Goal: Check status: Check status

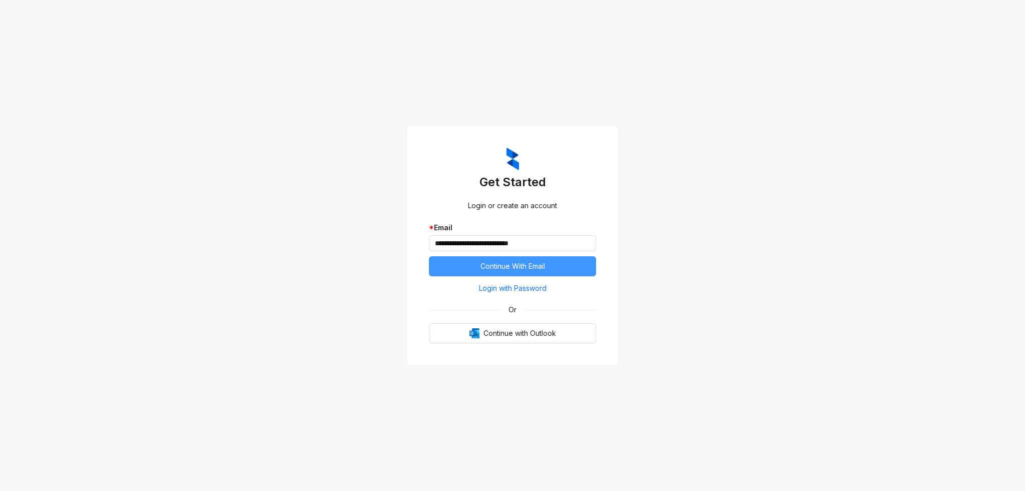
click at [534, 266] on span "Continue With Email" at bounding box center [512, 266] width 65 height 11
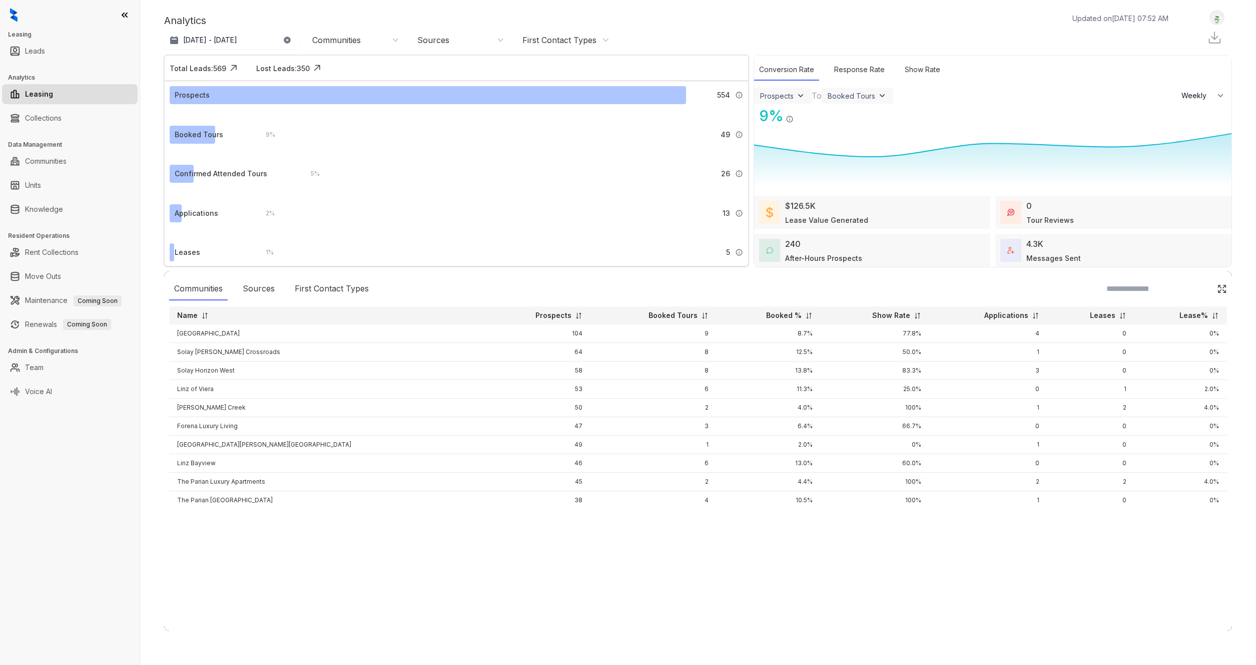
select select "******"
click at [206, 41] on p "[DATE] - [DATE]" at bounding box center [210, 40] width 54 height 10
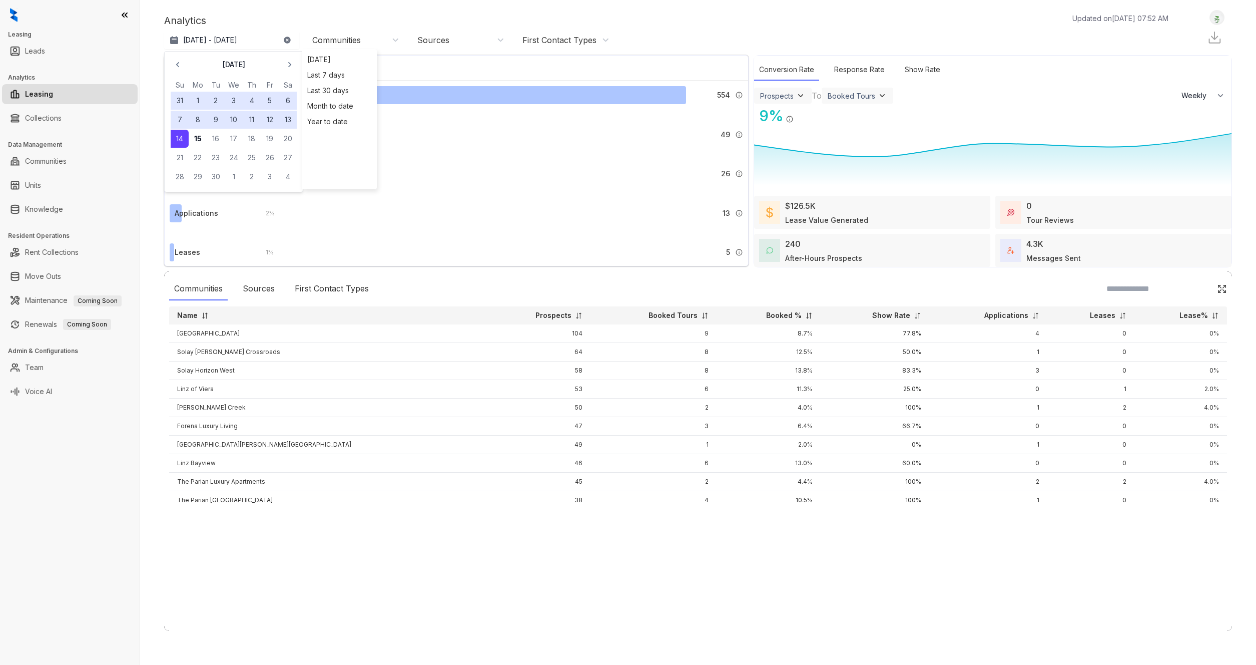
click at [180, 66] on icon "button" at bounding box center [178, 65] width 10 height 10
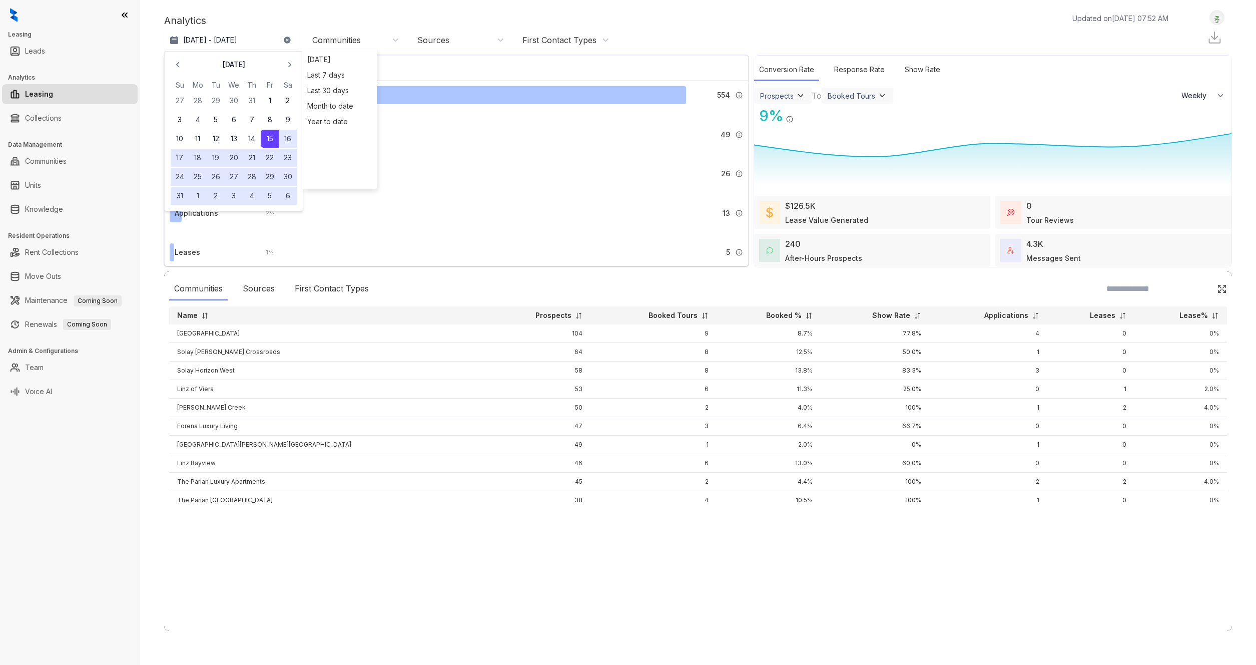
click at [180, 66] on icon "button" at bounding box center [178, 65] width 10 height 10
click at [178, 99] on button "1" at bounding box center [180, 101] width 18 height 18
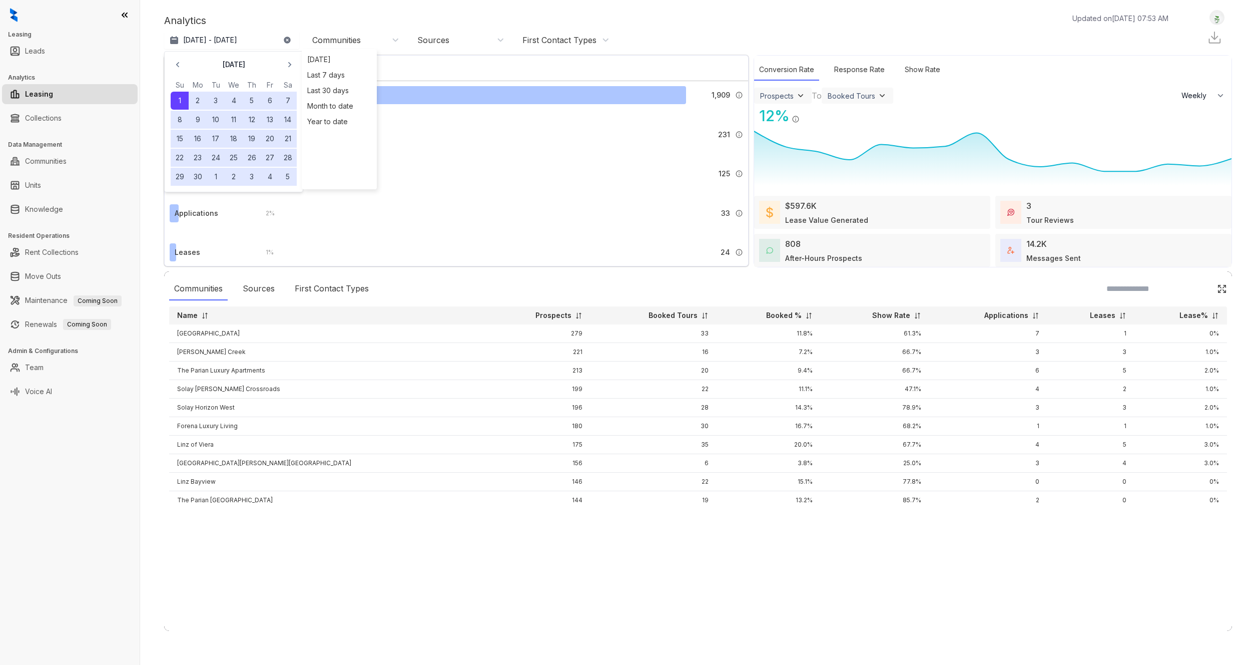
click at [471, 288] on div "Communities Sources First Contact Types" at bounding box center [698, 288] width 1058 height 23
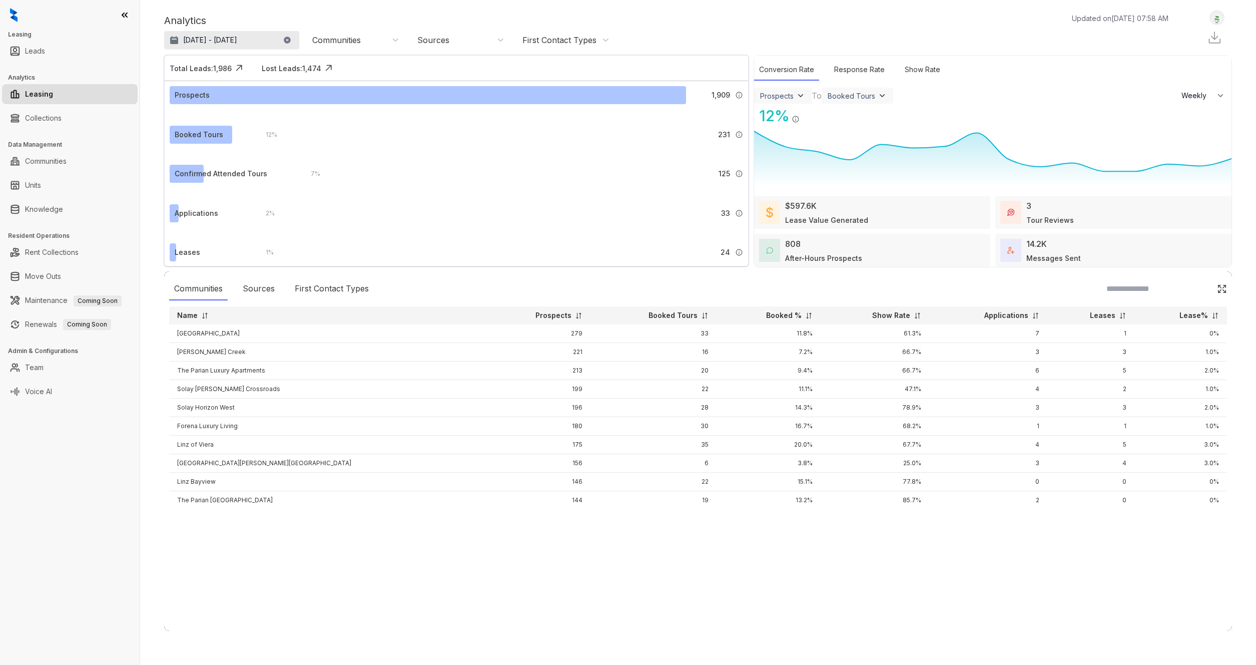
click at [222, 38] on p "Jun 1, 2025 - Sep 14, 2025" at bounding box center [210, 40] width 54 height 10
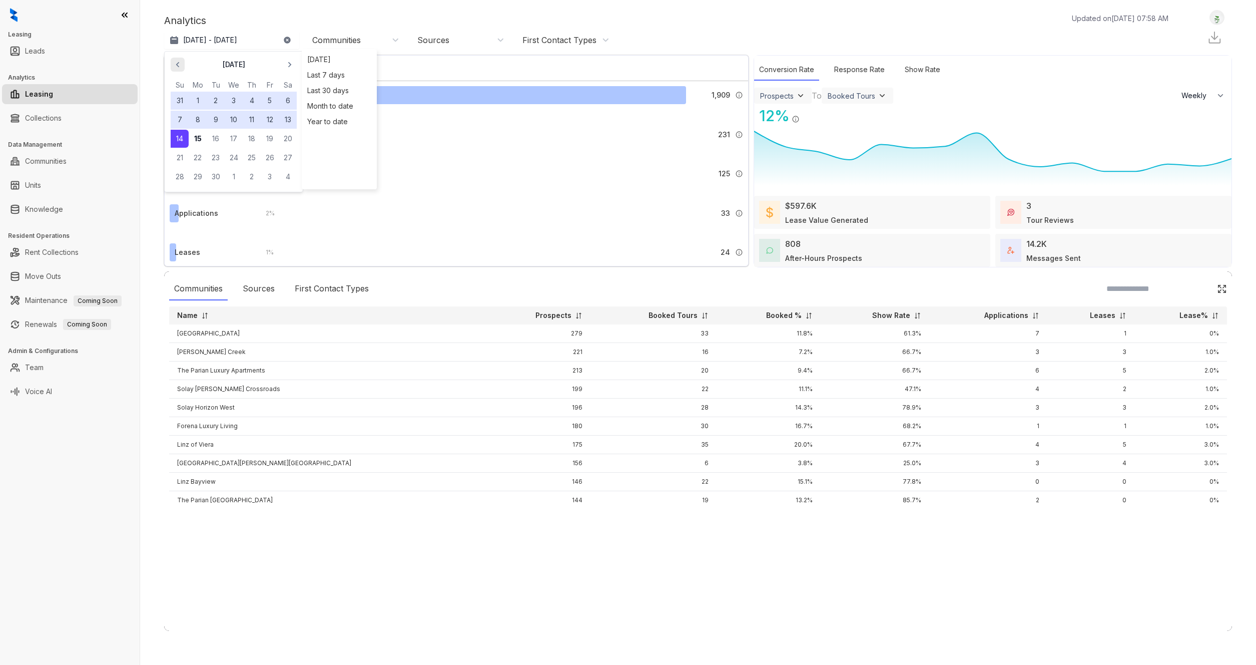
click at [172, 70] on span "button" at bounding box center [178, 65] width 16 height 16
click at [176, 68] on icon "button" at bounding box center [178, 65] width 10 height 10
click at [177, 68] on icon "button" at bounding box center [178, 65] width 10 height 10
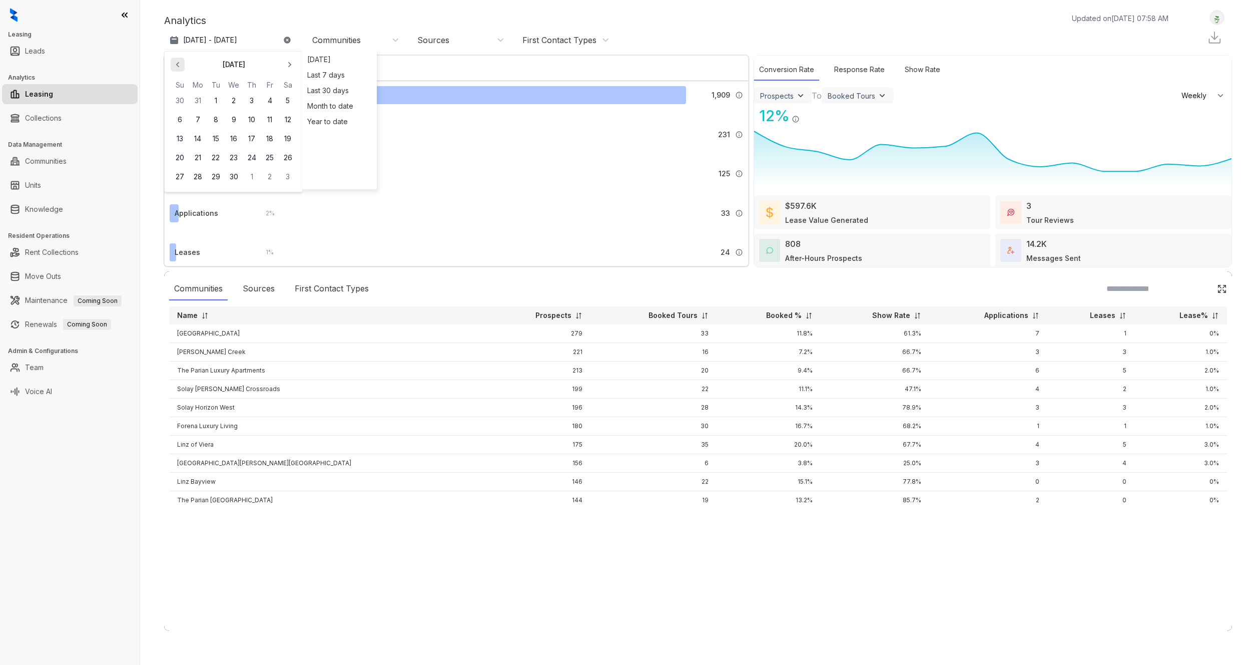
click at [177, 68] on icon "button" at bounding box center [178, 65] width 10 height 10
click at [288, 98] on button "1" at bounding box center [288, 101] width 18 height 18
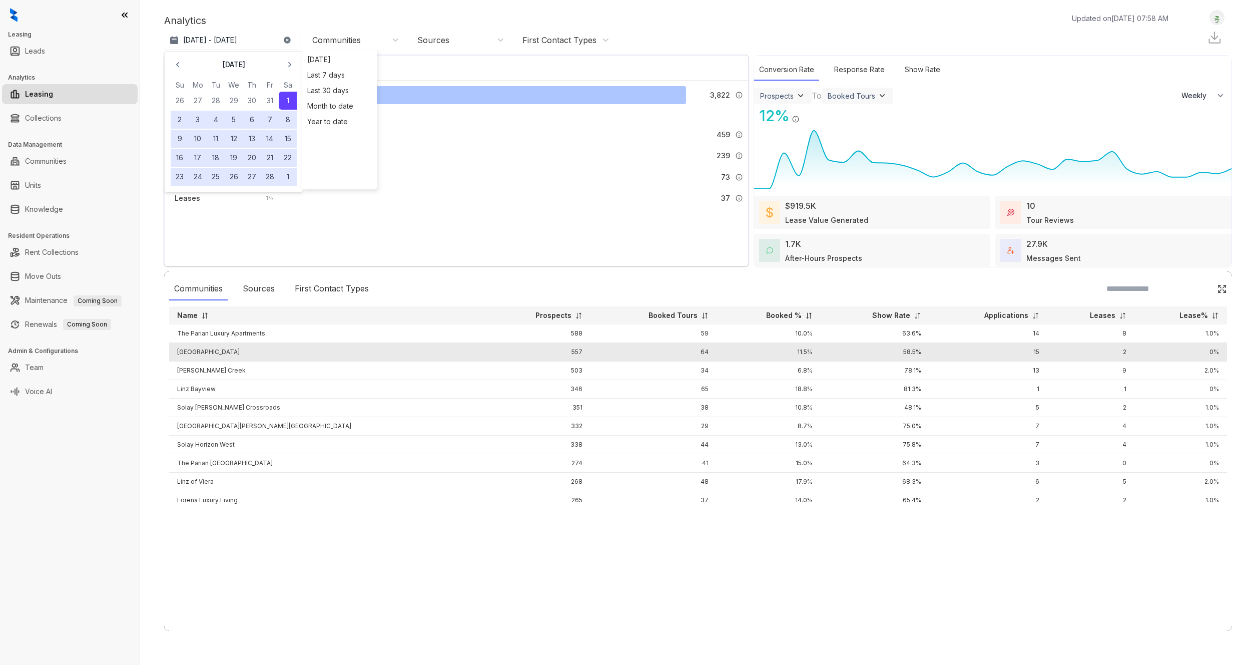
click at [1008, 352] on td "15" at bounding box center [988, 352] width 118 height 19
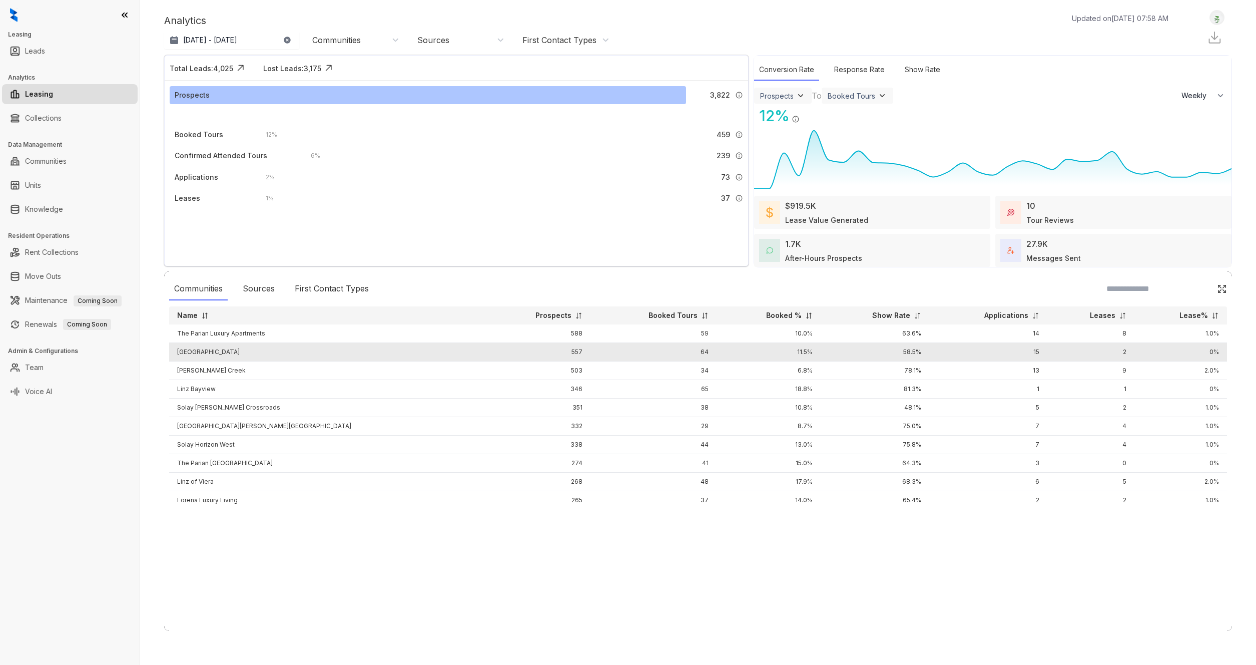
select select "******"
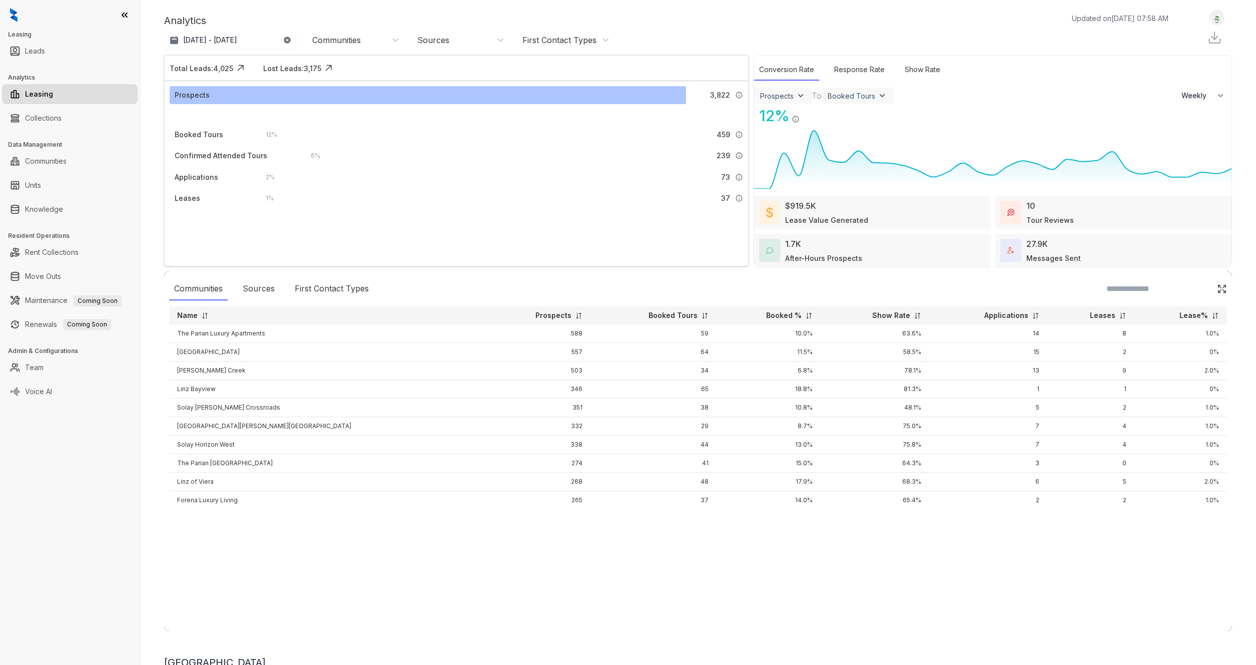
scroll to position [0, 109]
click at [617, 655] on div at bounding box center [698, 655] width 1068 height 0
click at [33, 94] on link "Leasing" at bounding box center [39, 94] width 28 height 20
click at [45, 54] on link "Leads" at bounding box center [35, 51] width 20 height 20
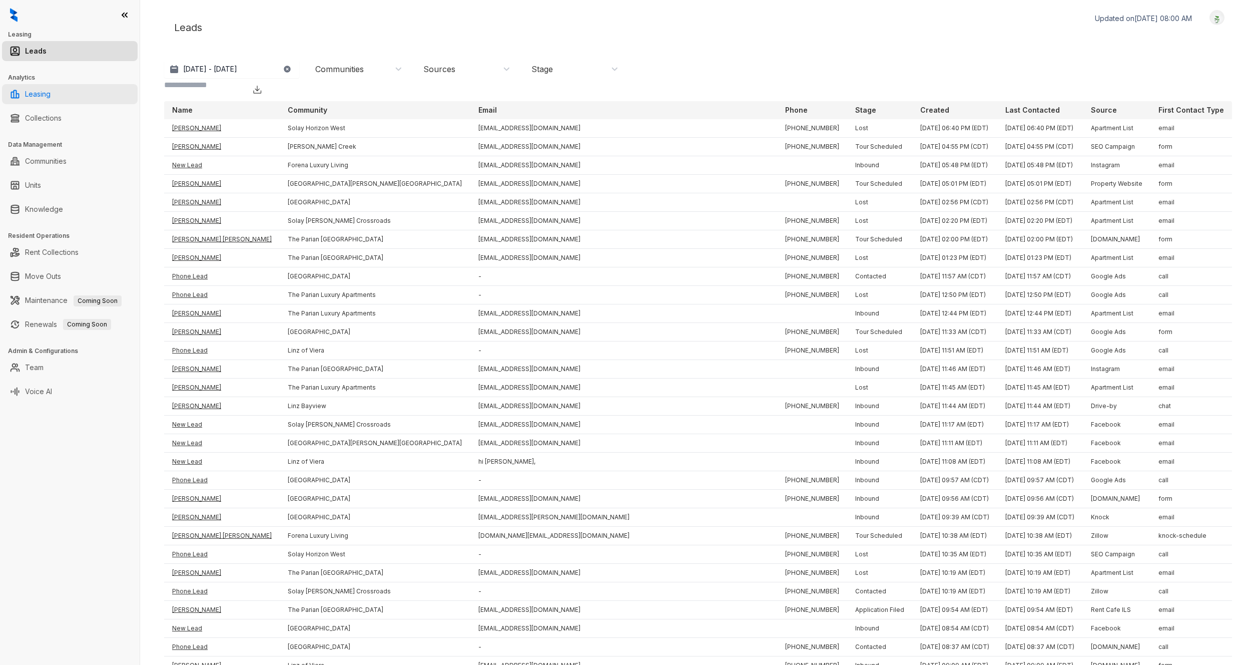
click at [34, 96] on link "Leasing" at bounding box center [38, 94] width 26 height 20
select select "******"
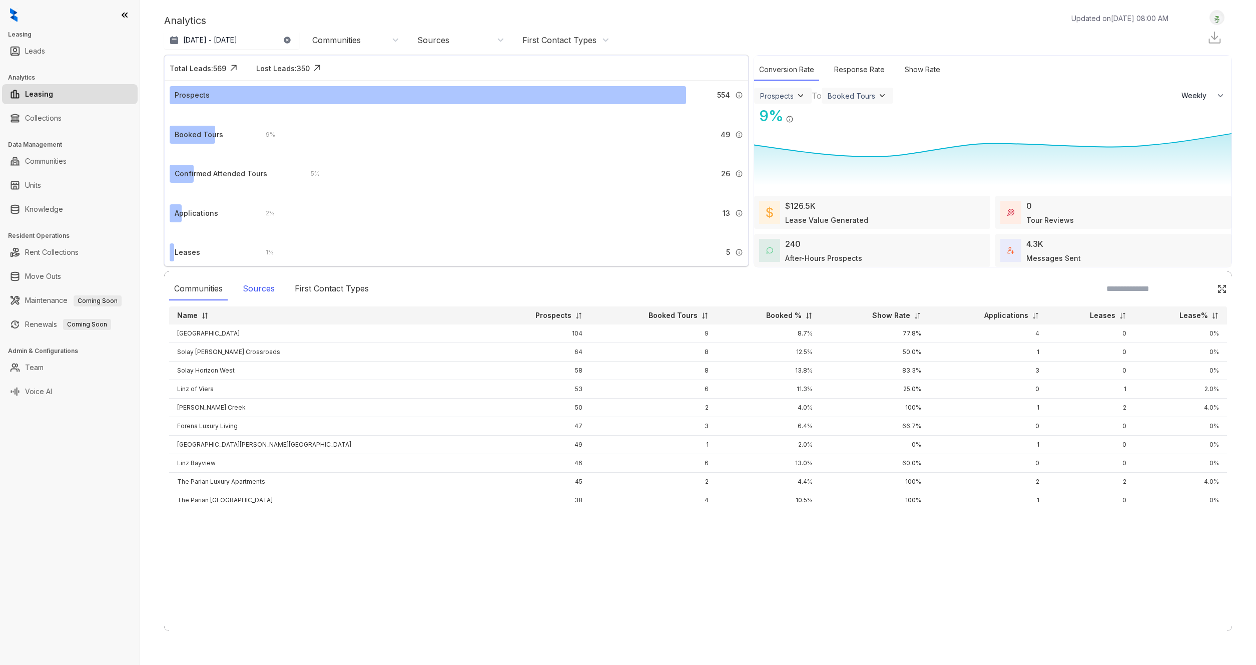
click at [266, 286] on div "Sources" at bounding box center [259, 288] width 42 height 23
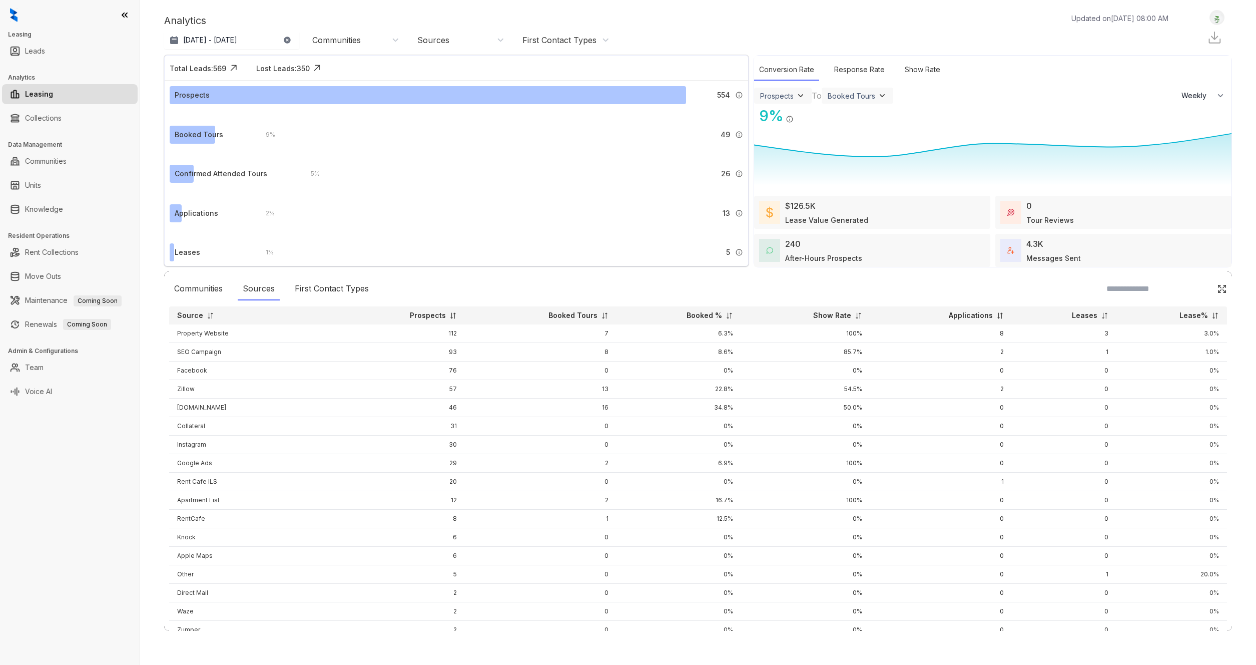
click at [347, 37] on div "Communities" at bounding box center [336, 40] width 49 height 11
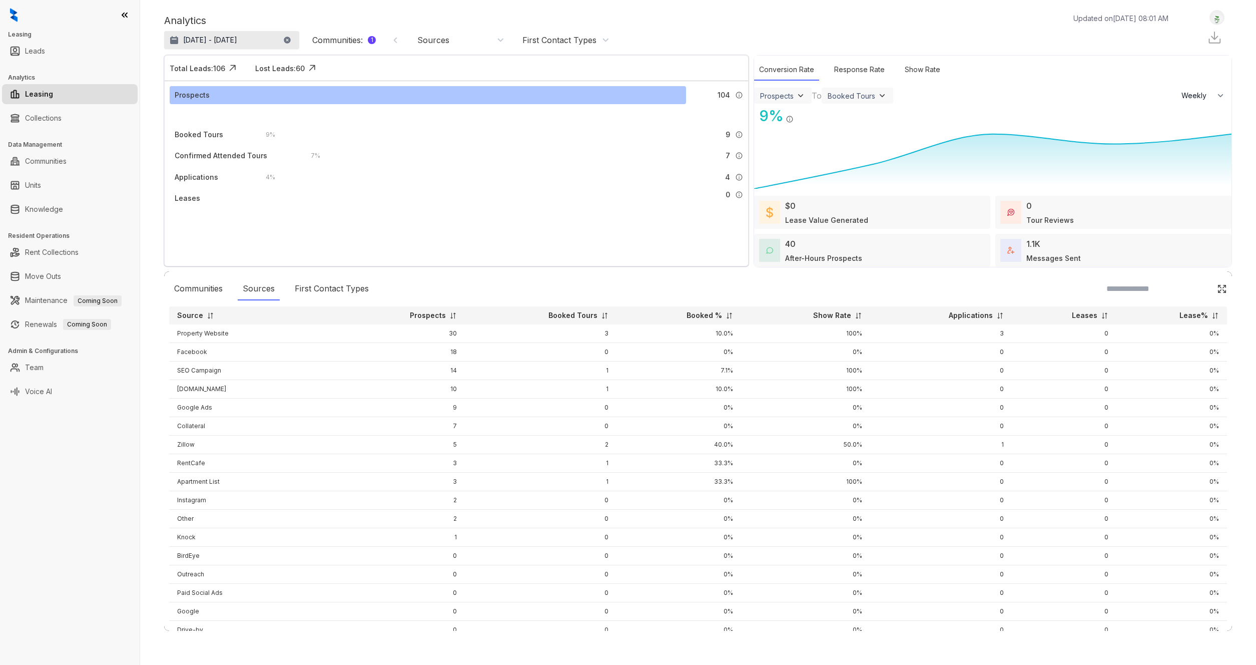
click at [237, 38] on p "Aug 15, 2025 - Sep 14, 2025" at bounding box center [210, 40] width 54 height 10
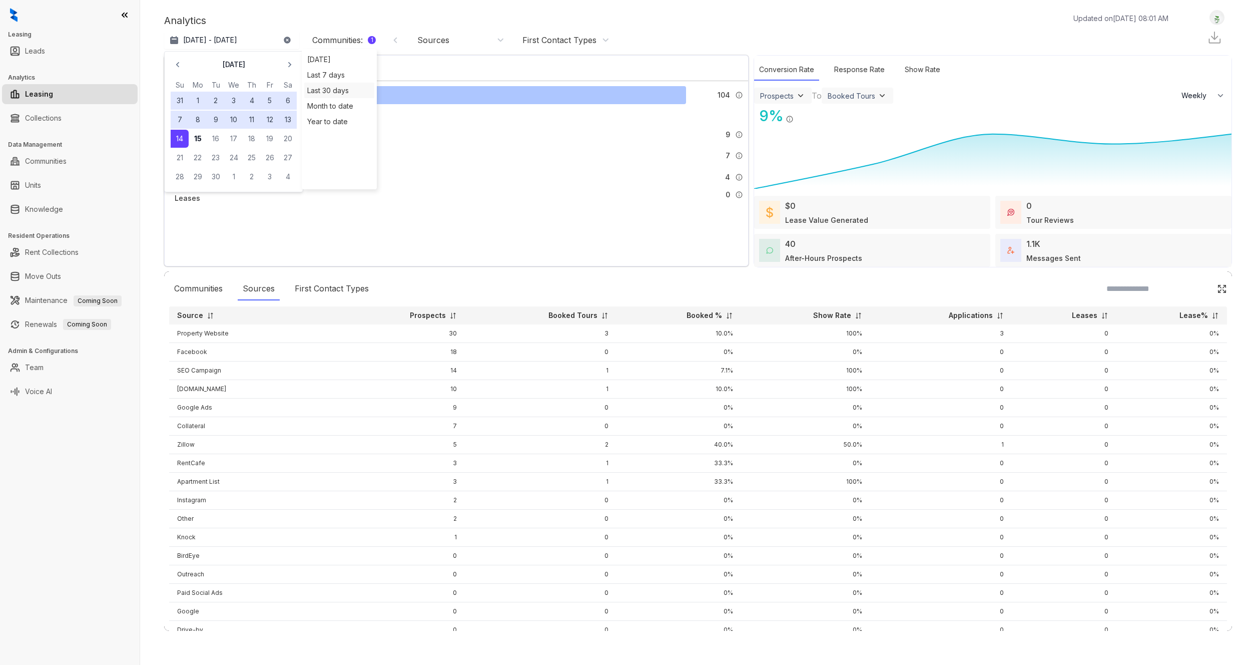
click at [346, 90] on div "Last 30 days" at bounding box center [339, 91] width 70 height 16
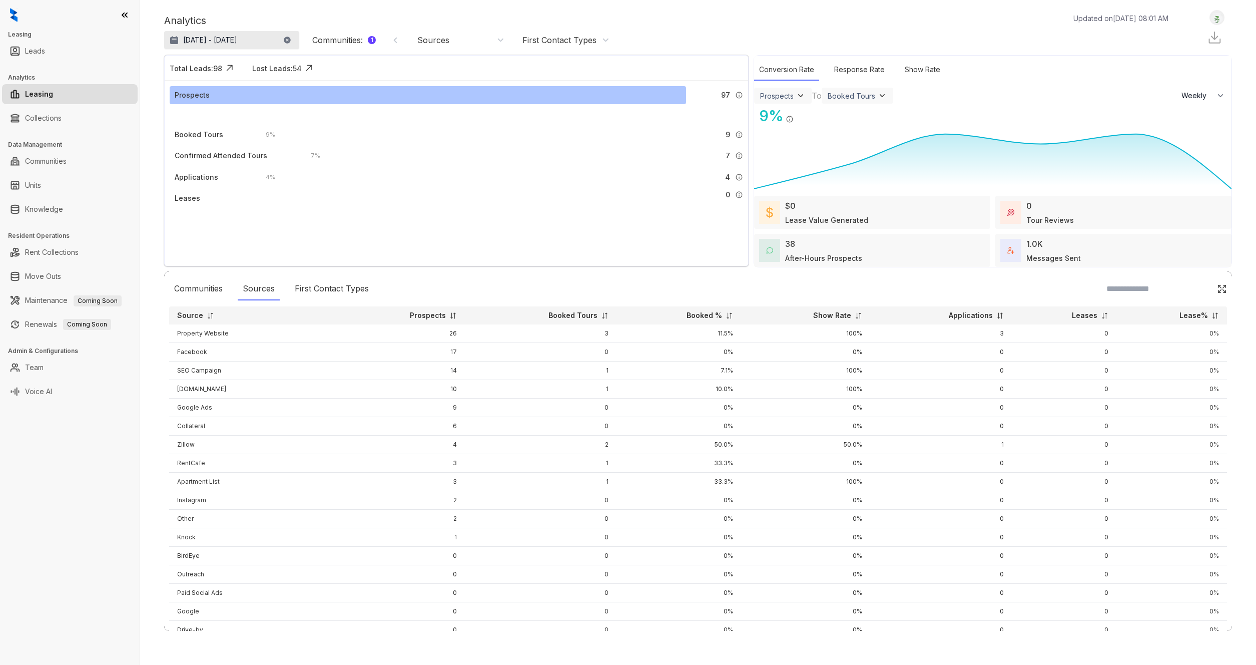
click at [237, 40] on p "Aug 17, 2025 - Sep 15, 2025" at bounding box center [210, 40] width 54 height 10
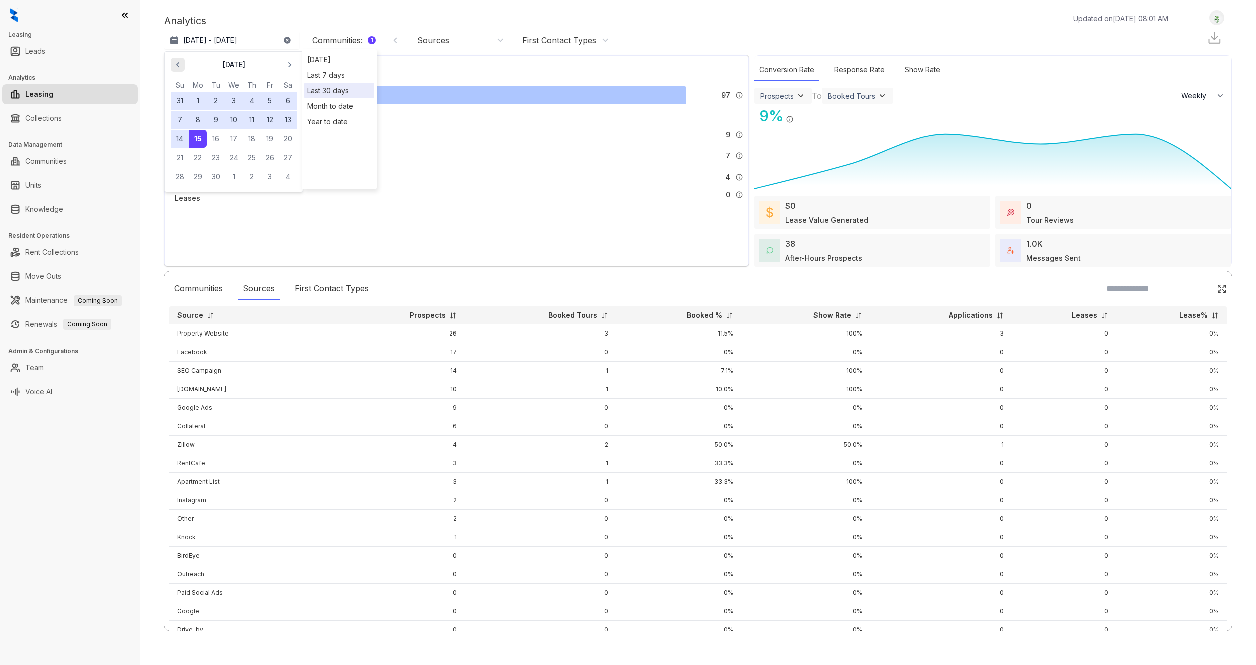
click at [174, 62] on icon "button" at bounding box center [178, 65] width 10 height 10
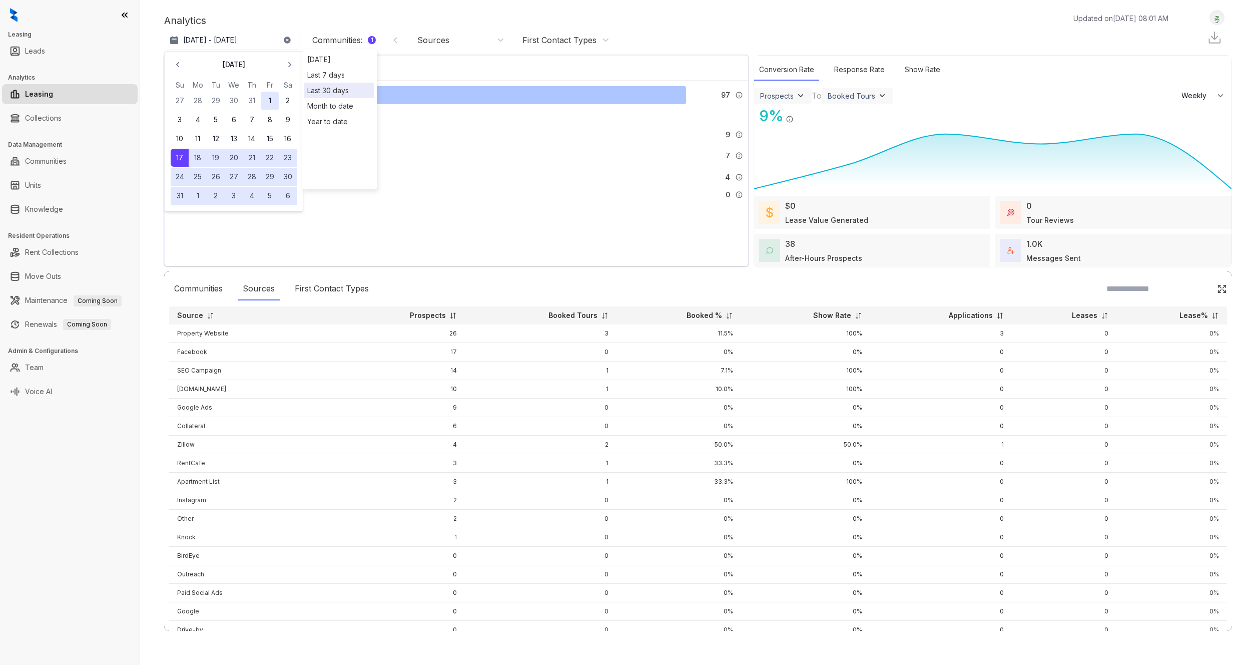
click at [269, 100] on button "1" at bounding box center [270, 101] width 18 height 18
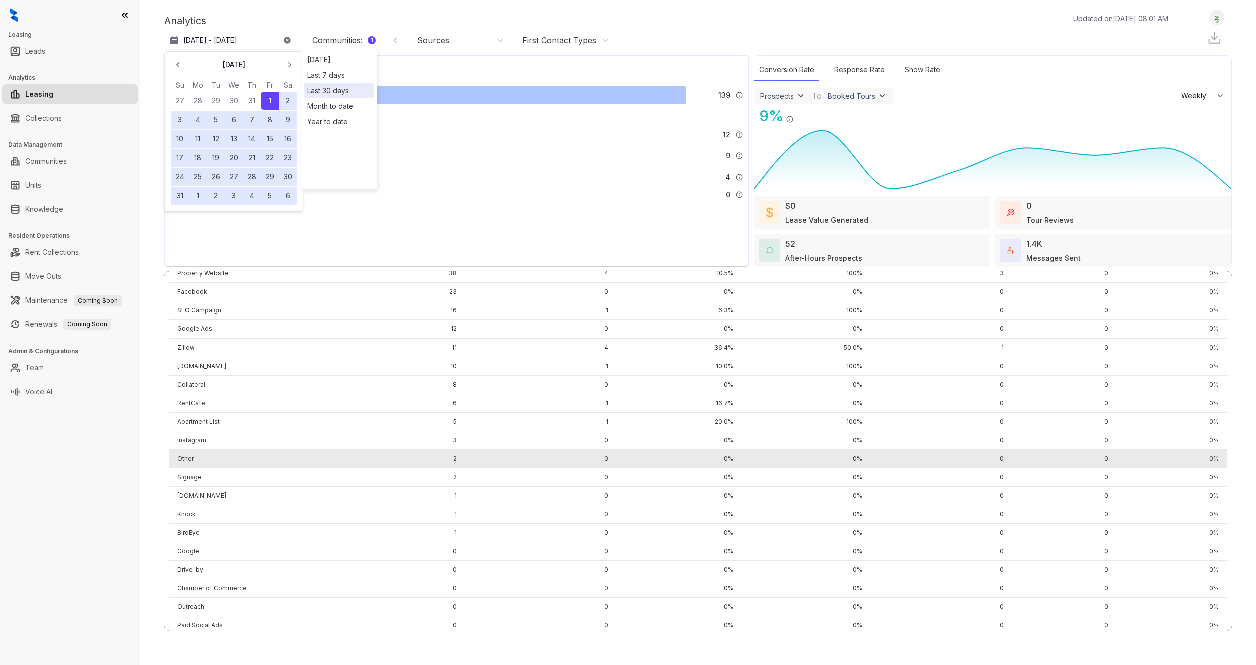
scroll to position [64, 0]
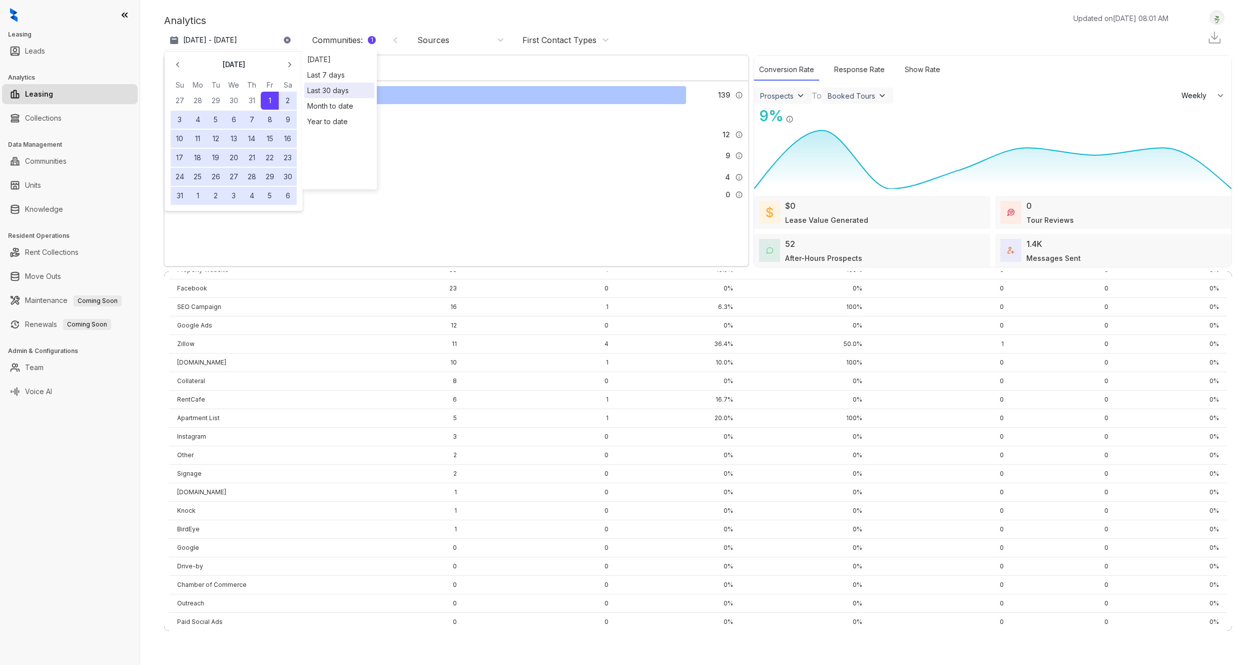
click at [598, 15] on div "Analytics Updated on Sep 15, 2025, 08:01 AM" at bounding box center [671, 20] width 1014 height 15
